Goal: Information Seeking & Learning: Learn about a topic

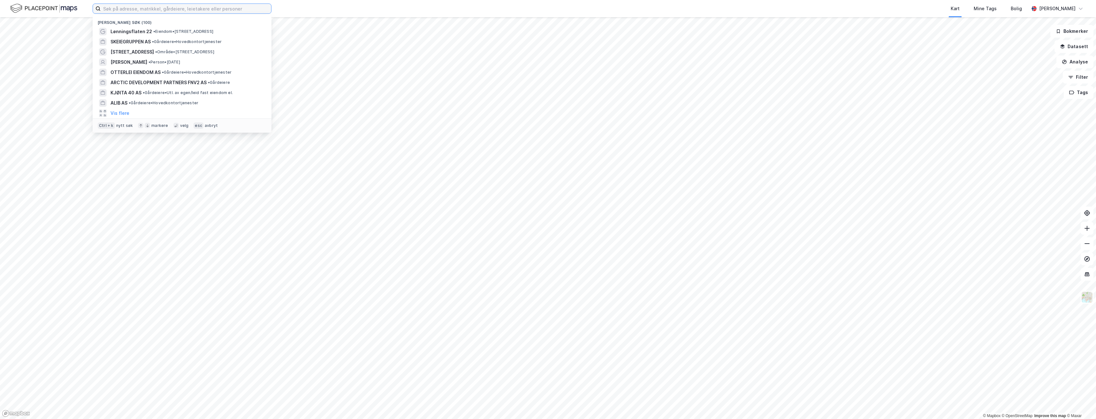
click at [200, 5] on input at bounding box center [186, 9] width 170 height 10
type input "p"
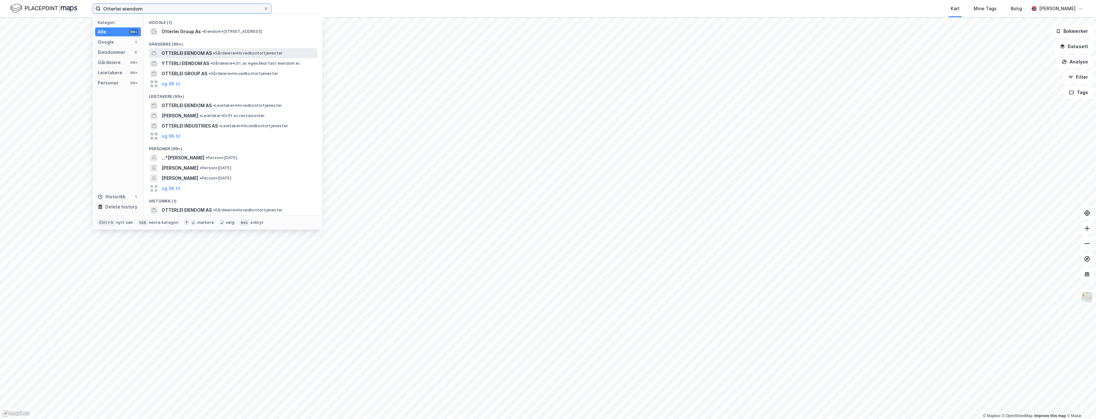
type input "Otterlei eiendom"
click at [199, 54] on span "OTTERLEI EIENDOM AS" at bounding box center [187, 53] width 50 height 8
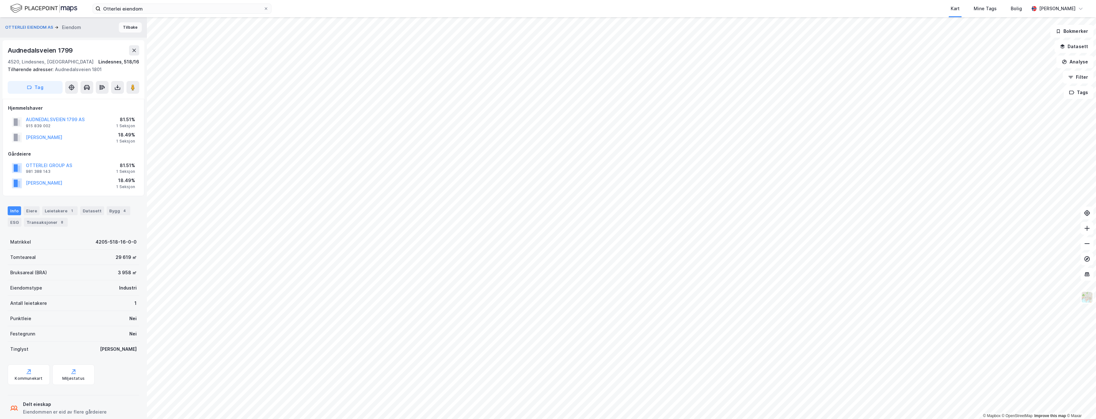
click at [125, 27] on button "Tilbake" at bounding box center [130, 27] width 23 height 10
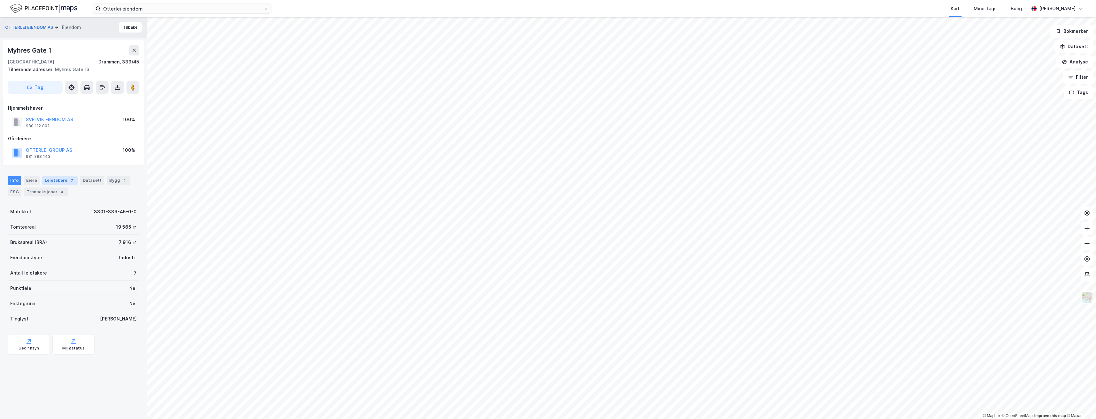
click at [73, 185] on div "Leietakere 7" at bounding box center [59, 180] width 35 height 9
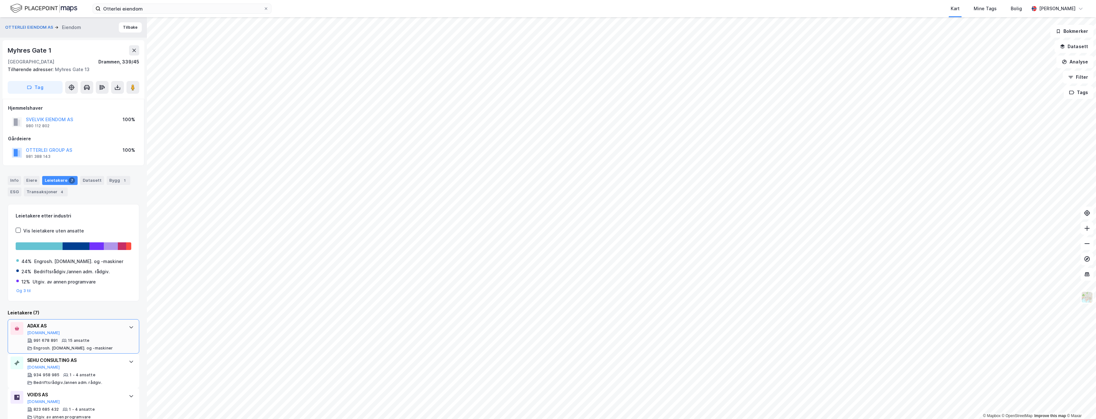
click at [38, 336] on div "ADAX AS [DOMAIN_NAME] 991 678 891 15 ansatte [PERSON_NAME]. [DOMAIN_NAME]. og -…" at bounding box center [74, 336] width 95 height 29
click at [39, 333] on button "[DOMAIN_NAME]" at bounding box center [43, 333] width 33 height 5
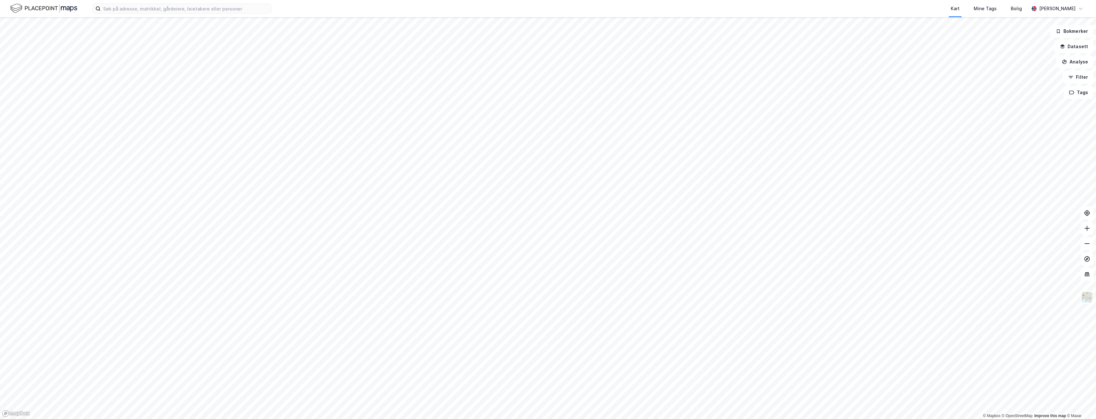
click at [682, 419] on html "Kart Mine Tags Bolig Ragnar Mykland © Mapbox © OpenStreetMap Improve this map ©…" at bounding box center [548, 209] width 1096 height 419
click at [717, 419] on html "Kart Mine Tags Bolig Ragnar Mykland © Mapbox © OpenStreetMap Improve this map ©…" at bounding box center [548, 209] width 1096 height 419
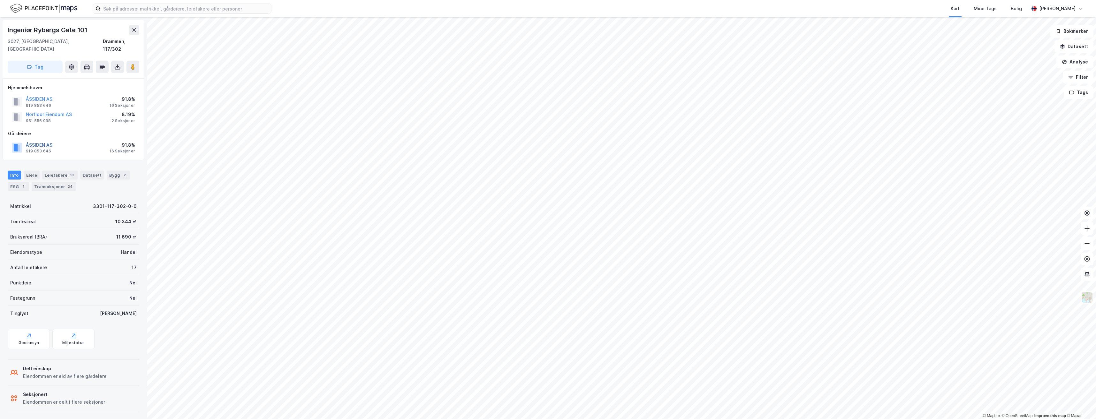
click at [0, 0] on button "ÅSSIDEN AS" at bounding box center [0, 0] width 0 height 0
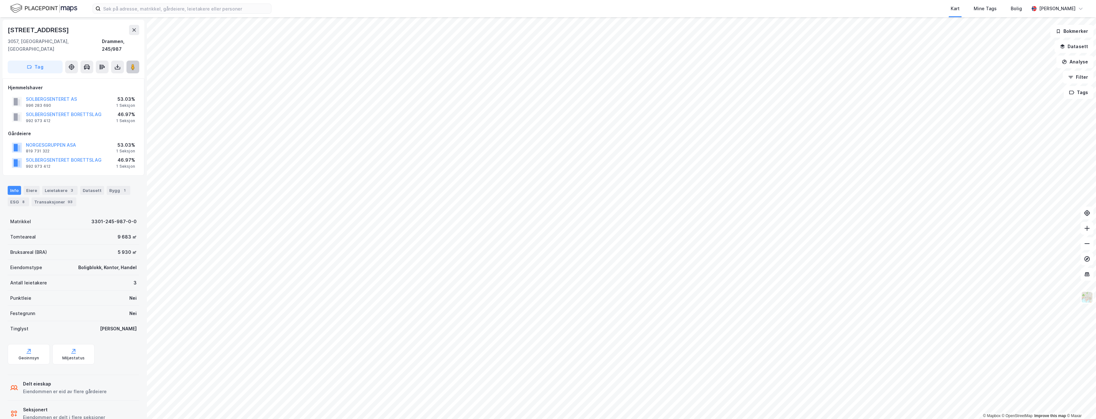
click at [136, 61] on button at bounding box center [132, 67] width 13 height 13
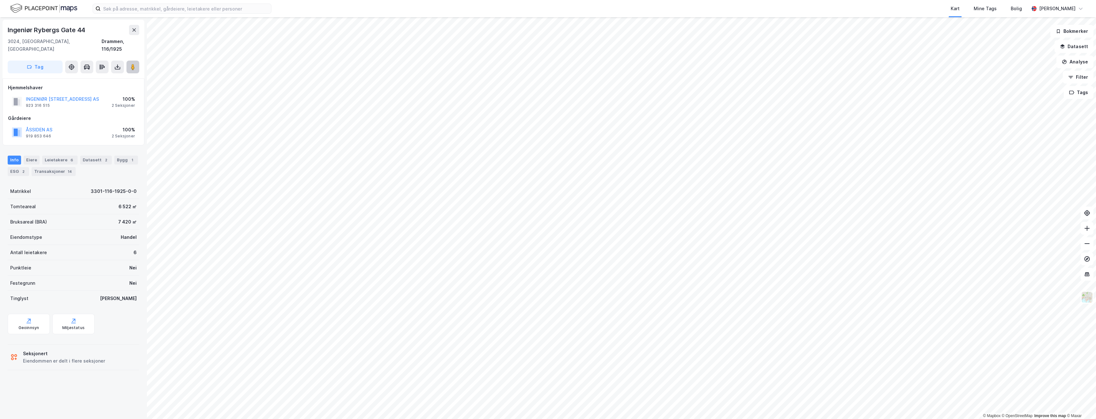
click at [135, 64] on icon at bounding box center [133, 67] width 6 height 6
click at [132, 63] on button at bounding box center [132, 67] width 13 height 13
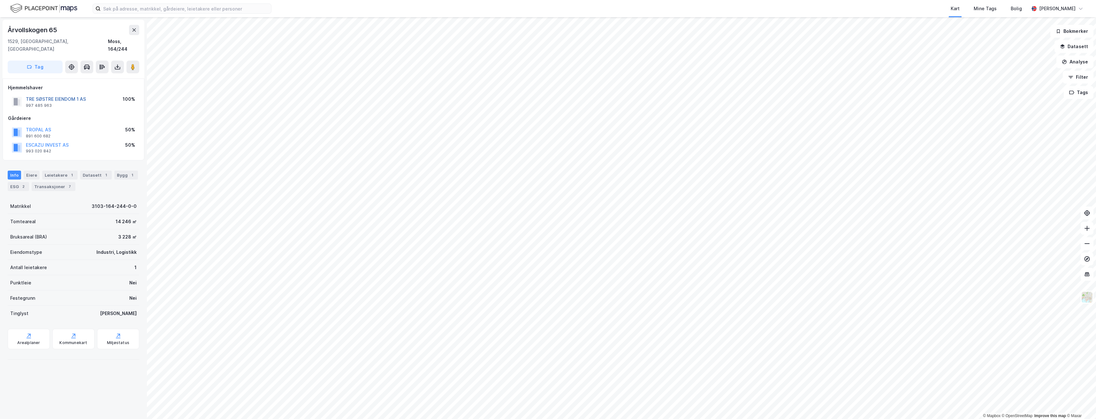
click at [0, 0] on button "TRE SØSTRE EIENDOM 1 AS" at bounding box center [0, 0] width 0 height 0
click at [1078, 64] on button "Analyse" at bounding box center [1074, 62] width 37 height 13
click at [1018, 77] on div "Tegn område" at bounding box center [1019, 75] width 56 height 5
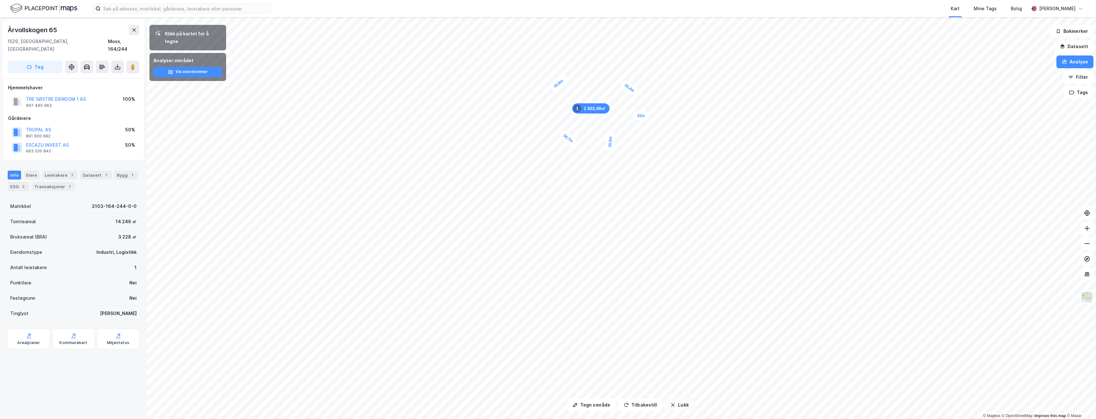
click at [673, 404] on button "Lukk" at bounding box center [679, 405] width 29 height 13
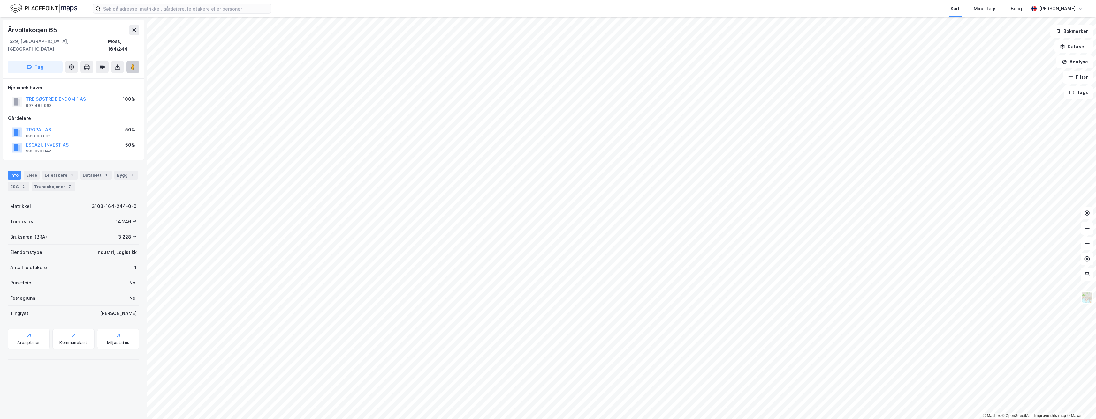
click at [132, 63] on button at bounding box center [132, 67] width 13 height 13
click at [132, 65] on button at bounding box center [132, 67] width 13 height 13
click at [114, 171] on div "Bygg 1" at bounding box center [126, 175] width 24 height 9
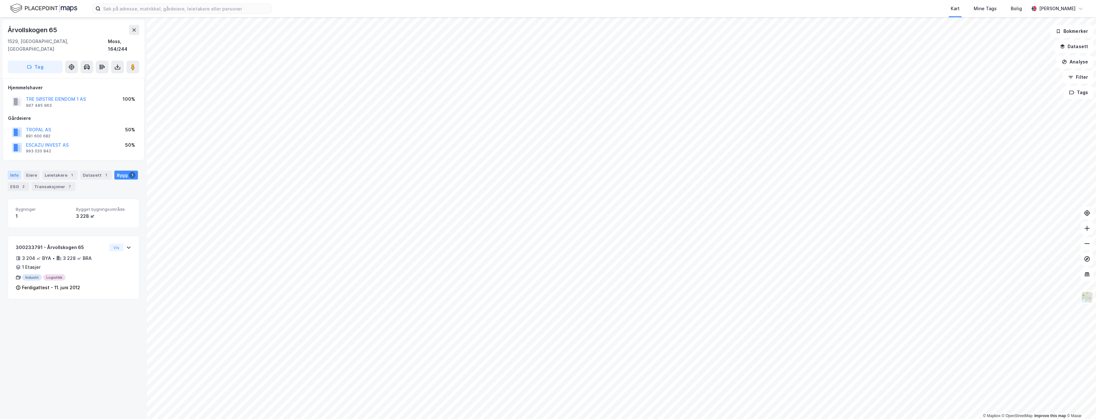
click at [8, 171] on div "Info" at bounding box center [14, 175] width 13 height 9
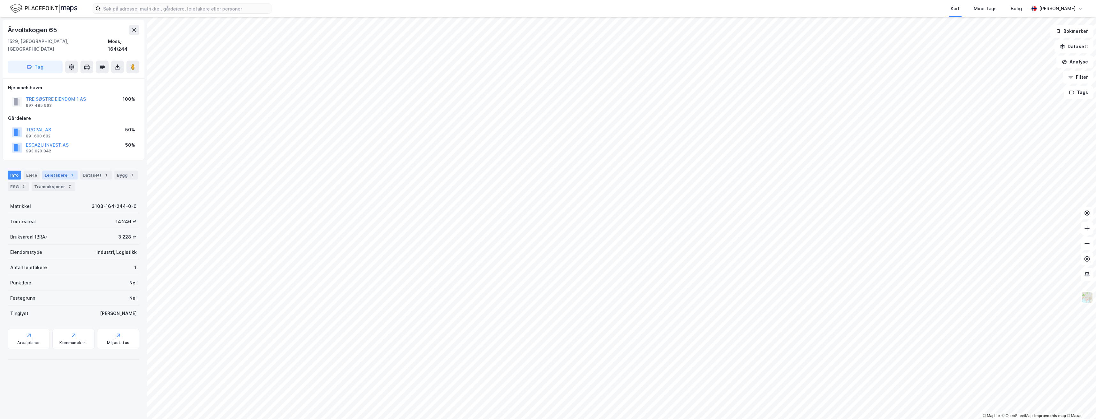
click at [47, 171] on div "Leietakere 1" at bounding box center [59, 175] width 35 height 9
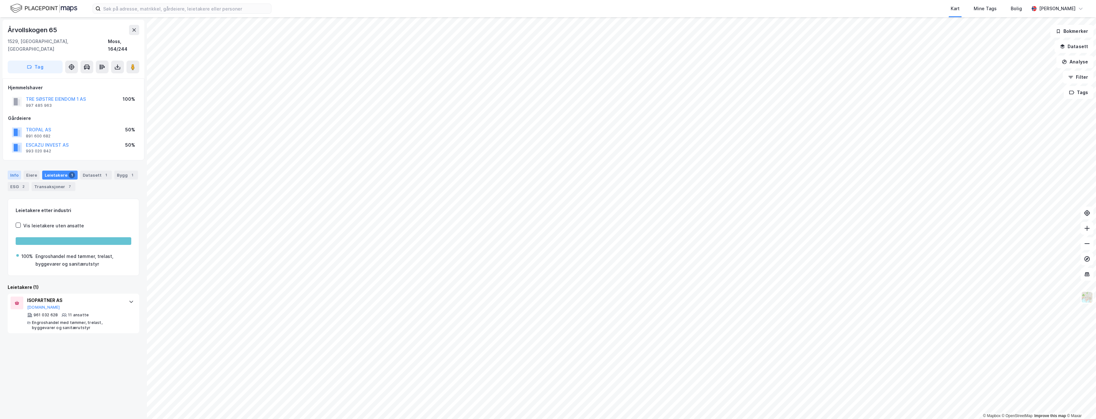
click at [13, 171] on div "Info" at bounding box center [14, 175] width 13 height 9
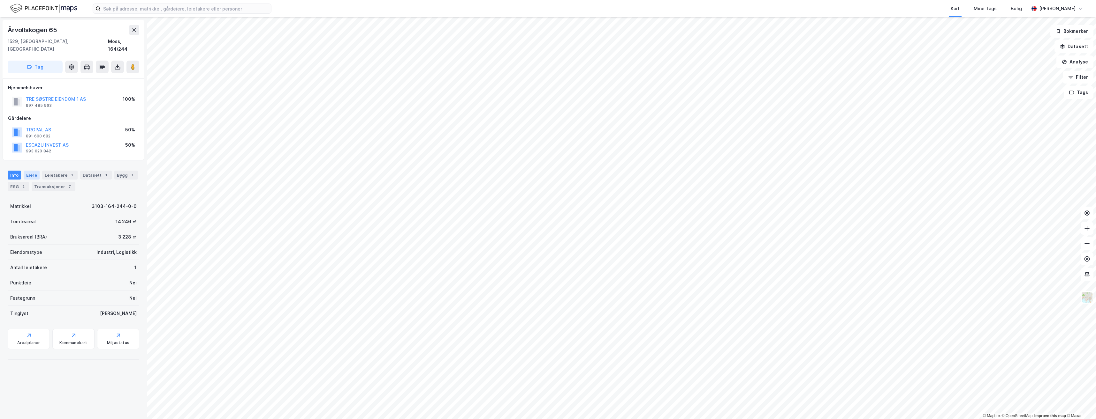
click at [25, 171] on div "Eiere" at bounding box center [32, 175] width 16 height 9
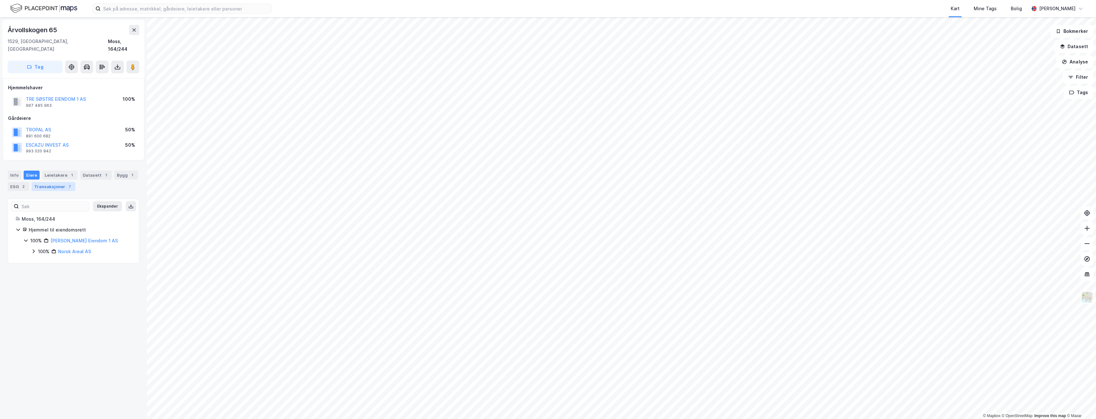
click at [54, 182] on div "Transaksjoner 7" at bounding box center [54, 186] width 44 height 9
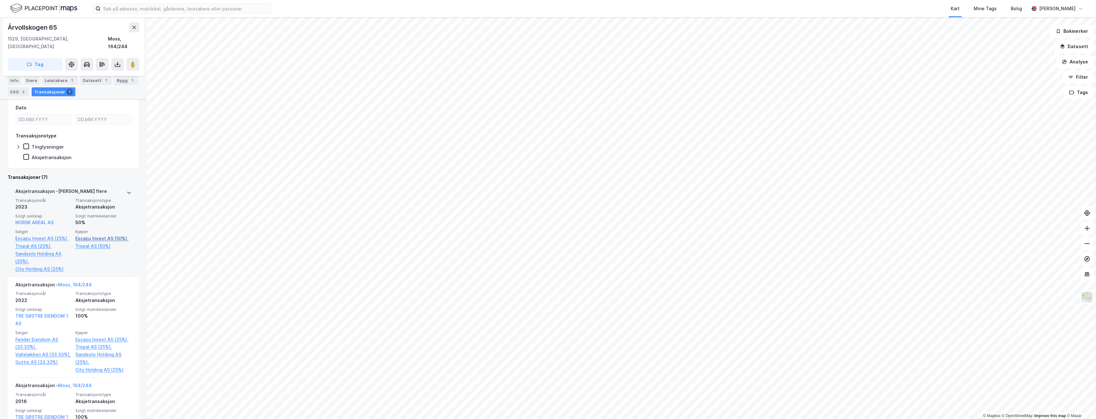
scroll to position [128, 0]
click at [43, 219] on link "NORSK AREAL AS" at bounding box center [34, 221] width 38 height 5
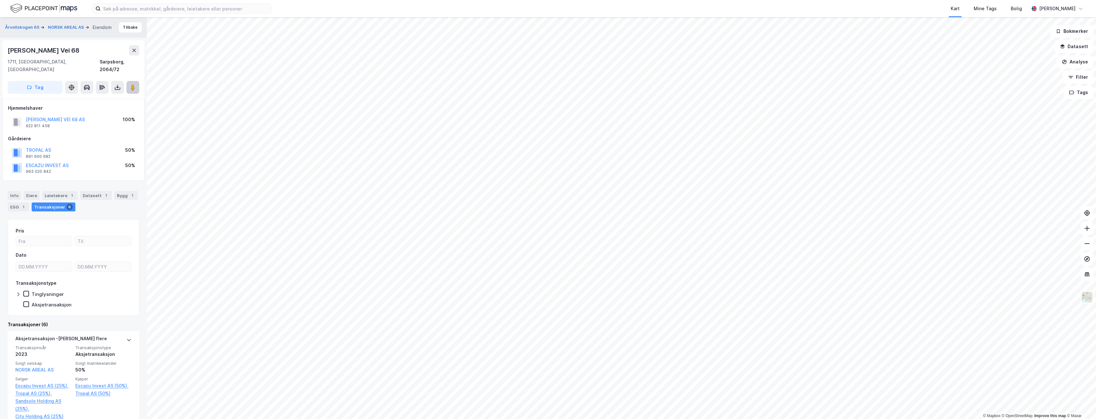
click at [134, 84] on image at bounding box center [133, 87] width 4 height 6
click at [121, 26] on button "Tilbake" at bounding box center [130, 27] width 23 height 10
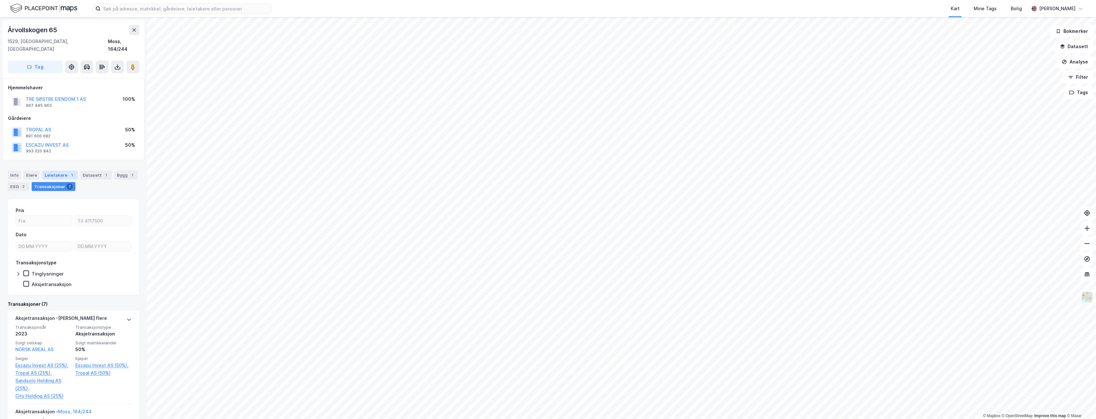
click at [69, 172] on div "1" at bounding box center [72, 175] width 6 height 6
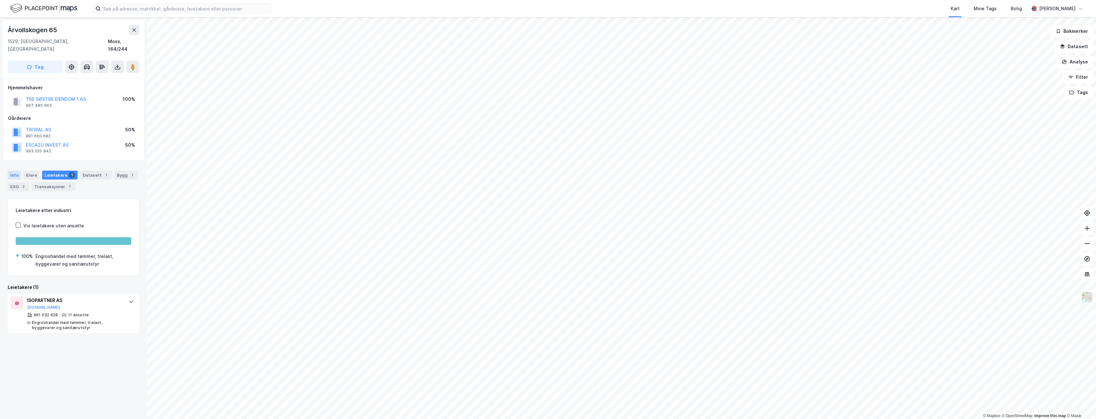
click at [8, 171] on div "Info" at bounding box center [14, 175] width 13 height 9
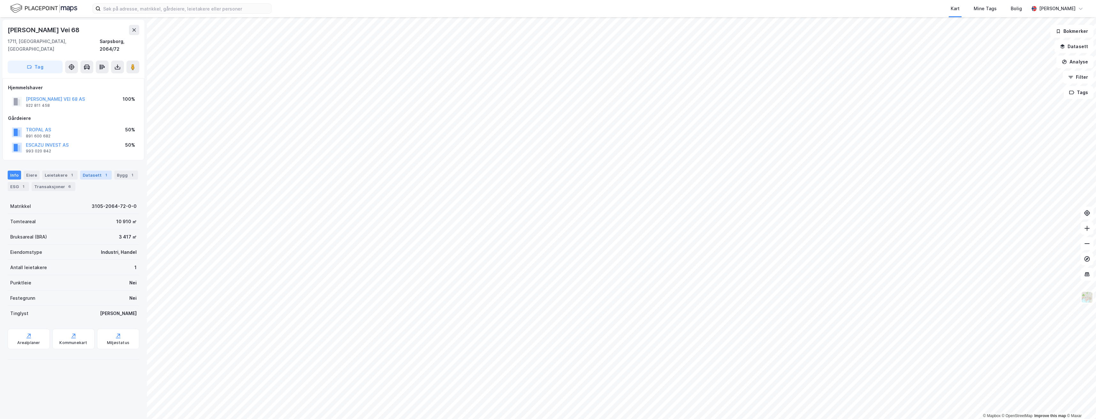
drag, startPoint x: 92, startPoint y: 168, endPoint x: 79, endPoint y: 167, distance: 12.8
click at [92, 171] on div "Datasett 1" at bounding box center [96, 175] width 32 height 9
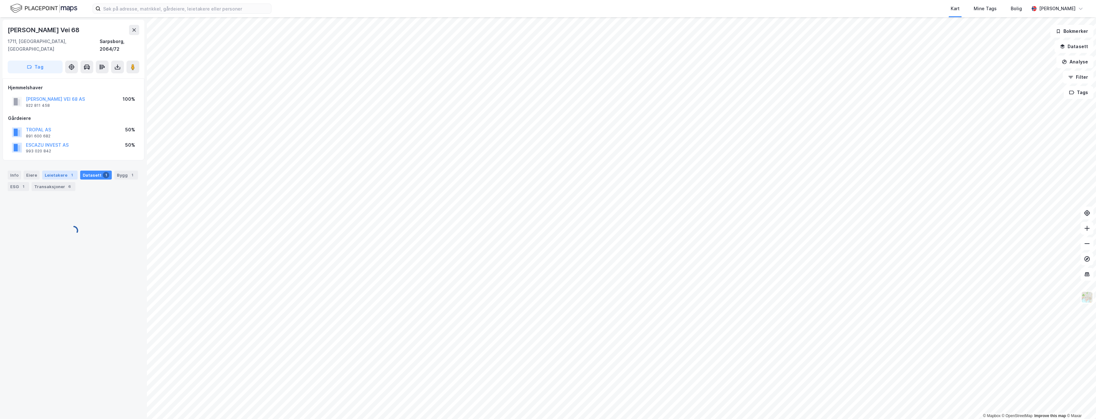
click at [57, 171] on div "Leietakere 1" at bounding box center [59, 175] width 35 height 9
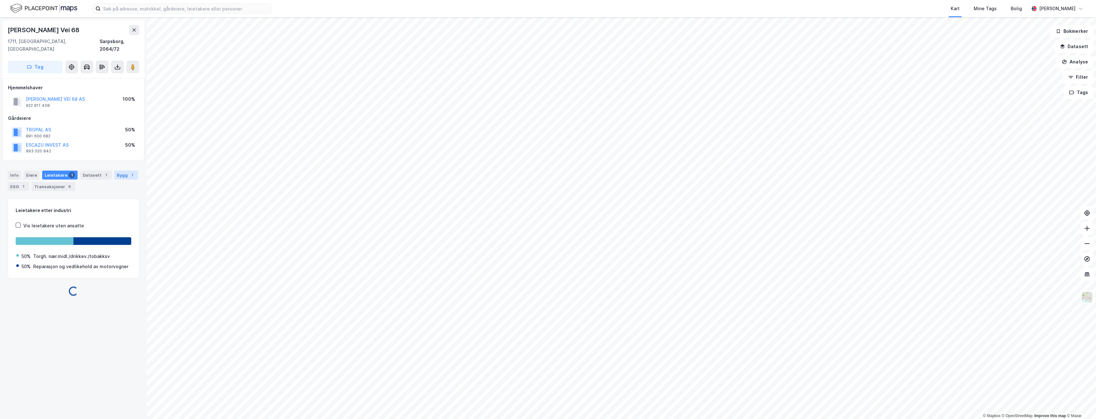
click at [116, 171] on div "Bygg 1" at bounding box center [126, 175] width 24 height 9
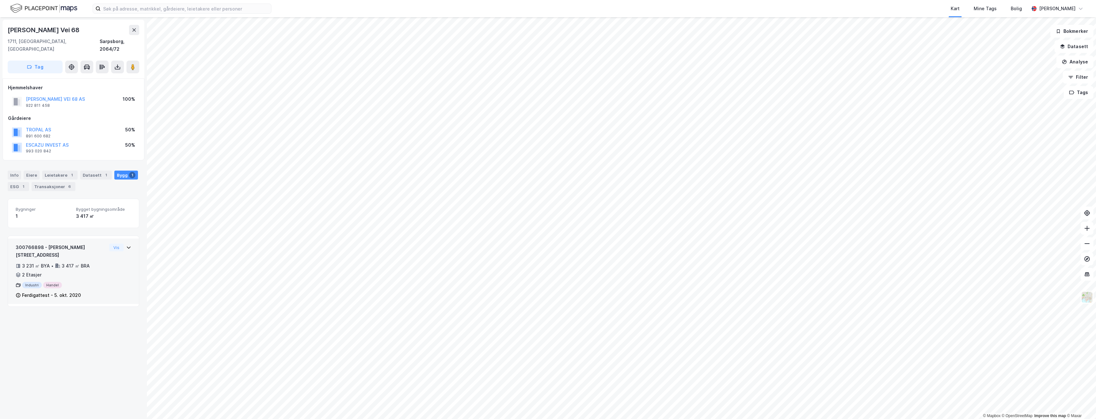
click at [92, 262] on div "3 231 ㎡ BYA • 3 417 ㎡ BRA • 2 Etasjer" at bounding box center [61, 270] width 91 height 17
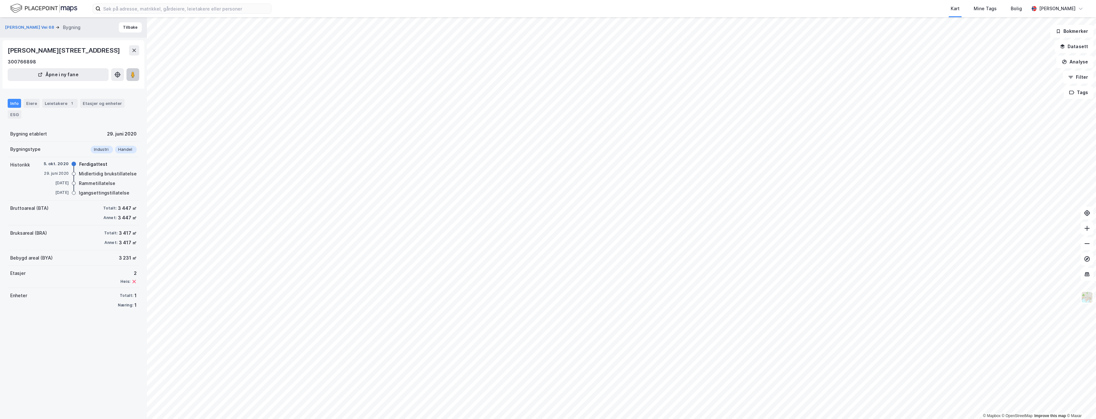
click at [134, 79] on button at bounding box center [132, 74] width 13 height 13
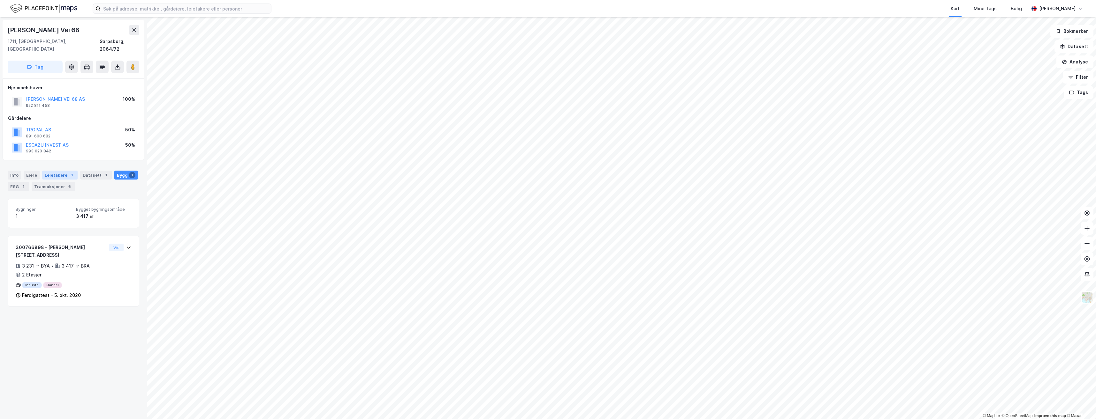
click at [65, 171] on div "Leietakere 1" at bounding box center [59, 175] width 35 height 9
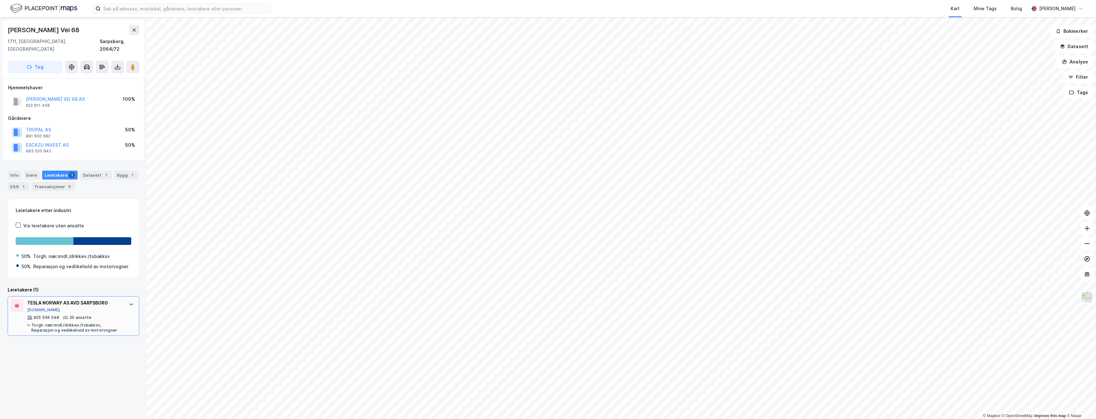
click at [39, 308] on button "Brreg.no" at bounding box center [43, 310] width 33 height 5
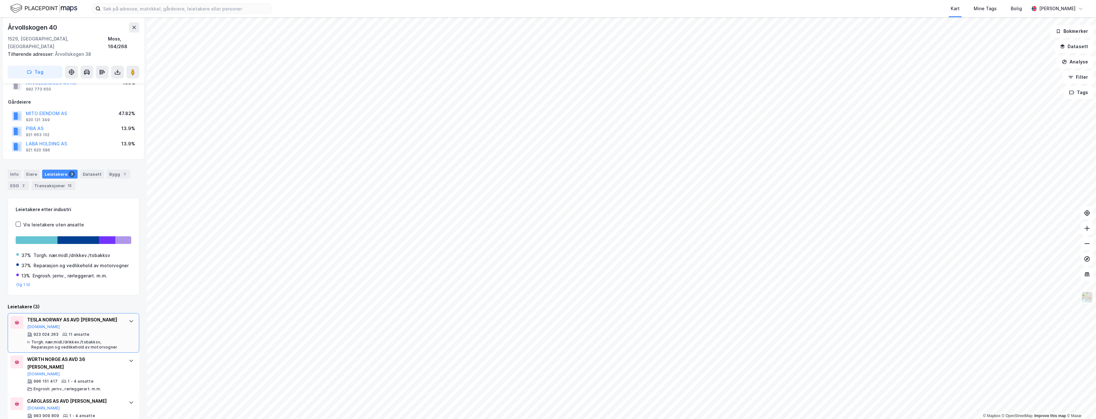
scroll to position [26, 0]
click at [134, 69] on image at bounding box center [133, 72] width 4 height 6
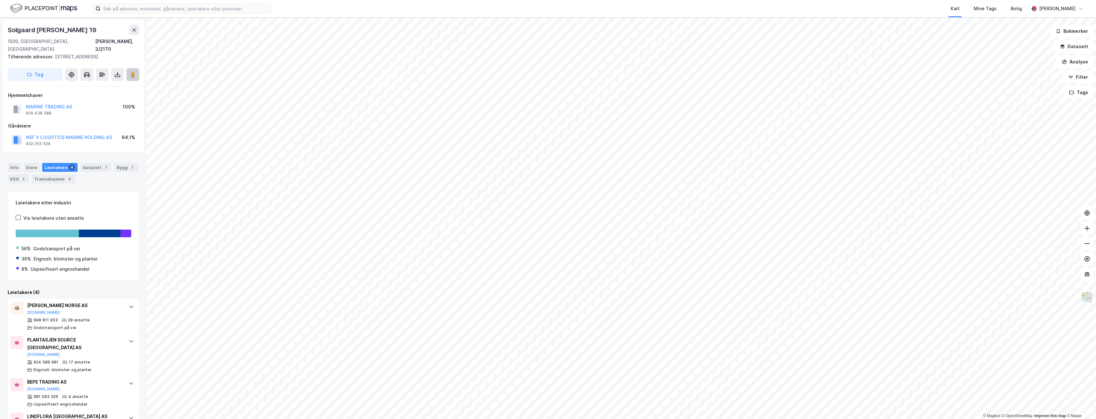
click at [133, 68] on button at bounding box center [132, 74] width 13 height 13
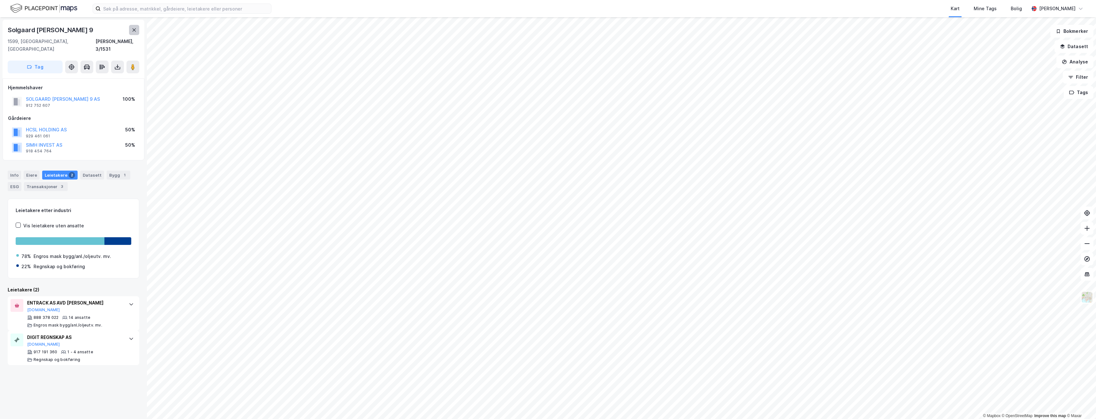
click at [131, 32] on button at bounding box center [134, 30] width 10 height 10
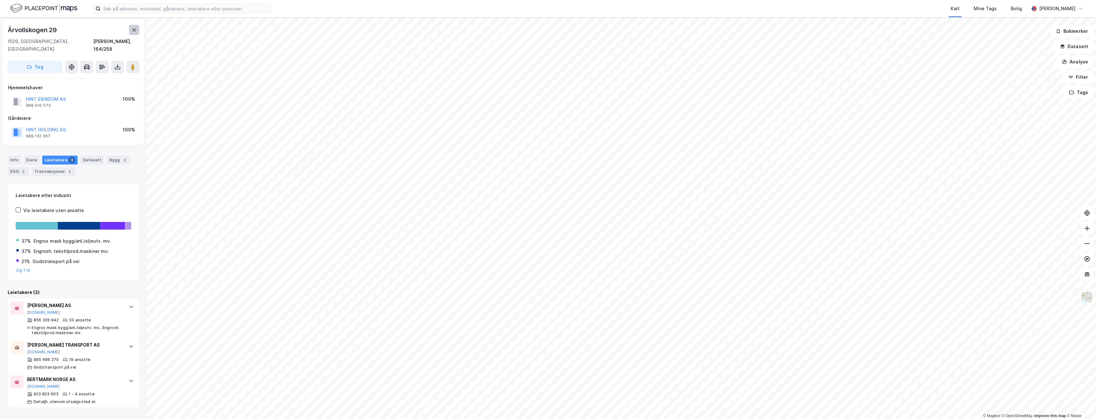
click at [134, 29] on icon at bounding box center [134, 29] width 4 height 3
